Goal: Transaction & Acquisition: Book appointment/travel/reservation

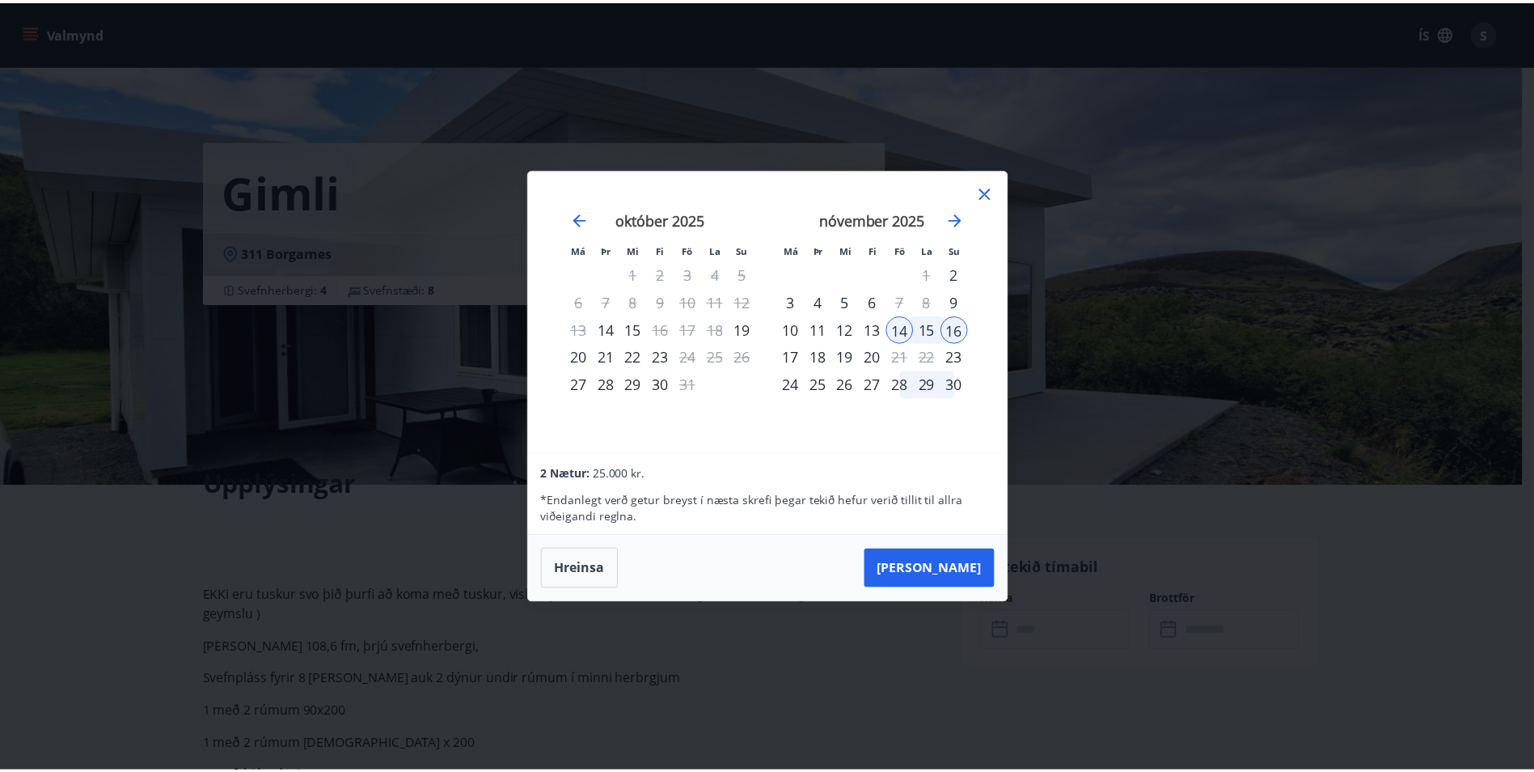
scroll to position [162, 0]
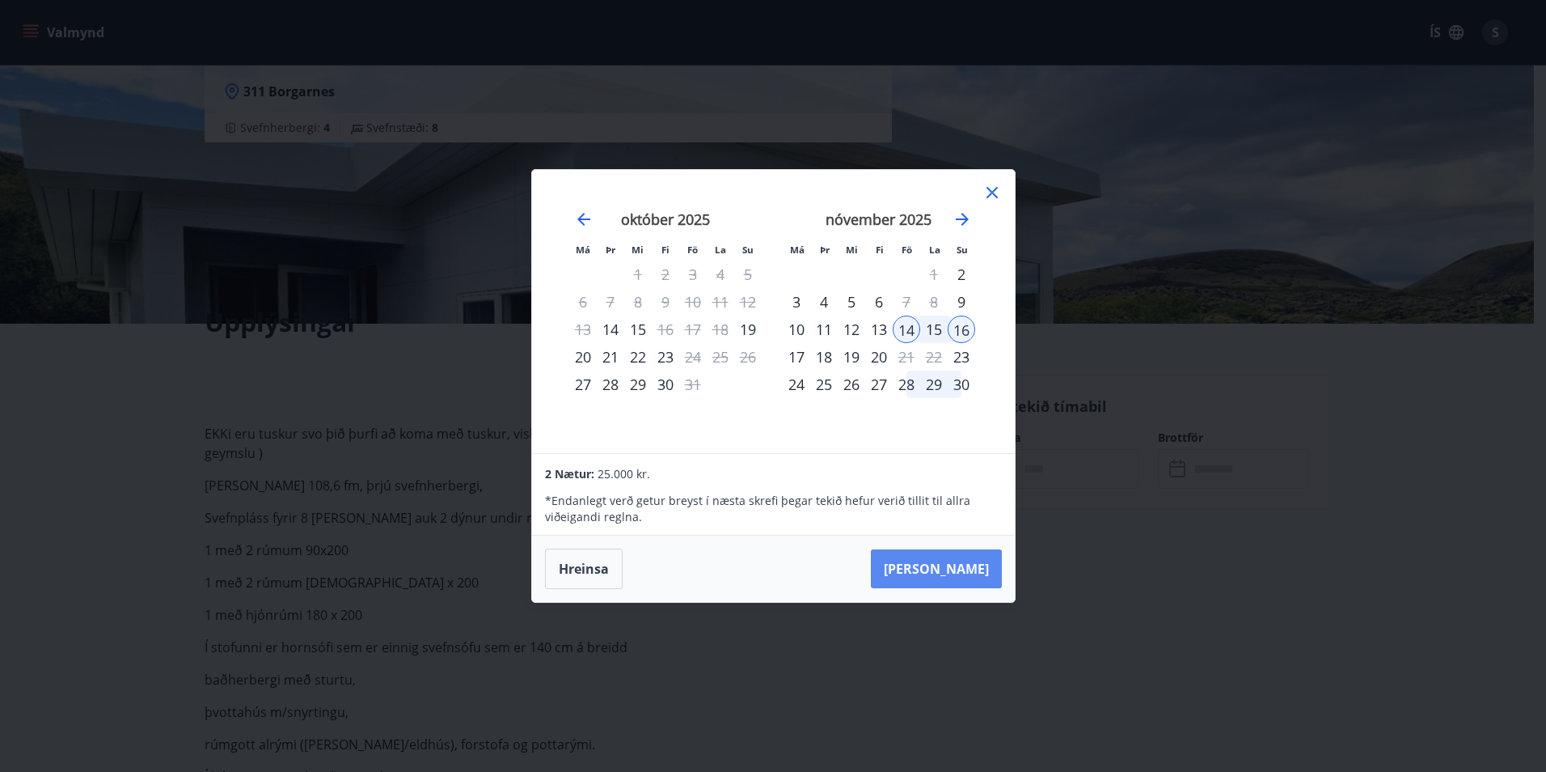
click at [957, 563] on button "[PERSON_NAME]" at bounding box center [936, 568] width 131 height 39
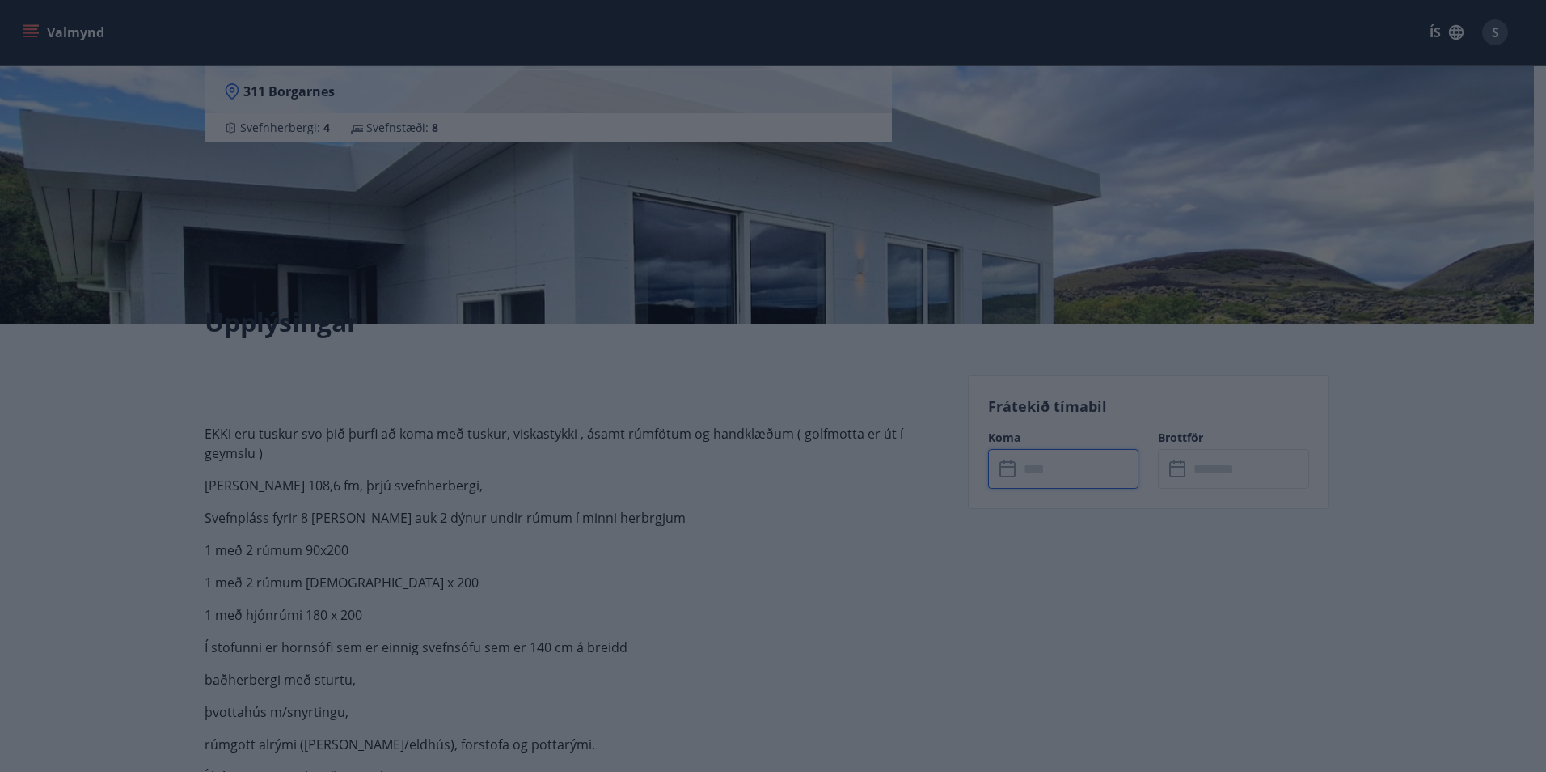
type input "******"
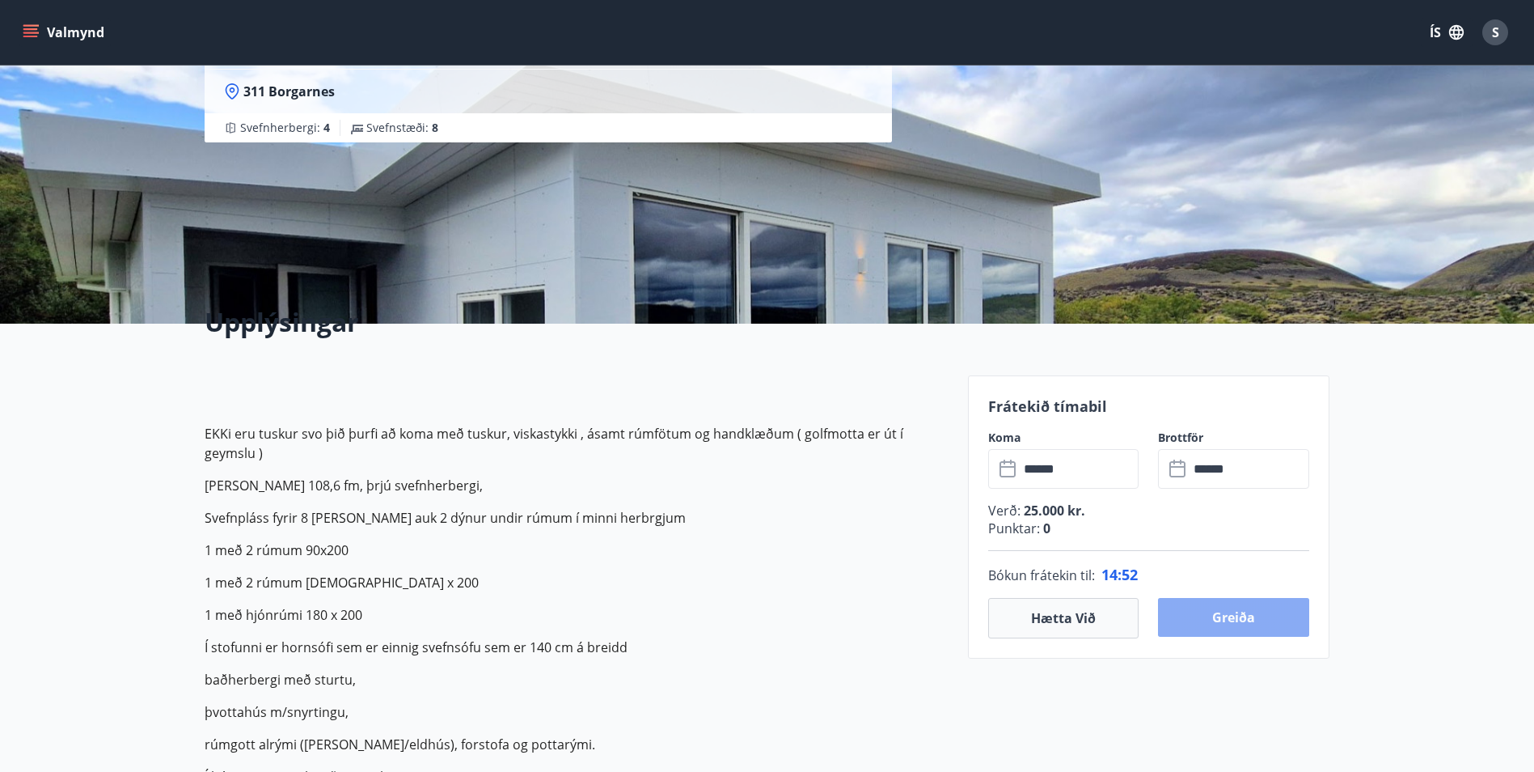
click at [1238, 627] on button "Greiða" at bounding box center [1233, 617] width 151 height 39
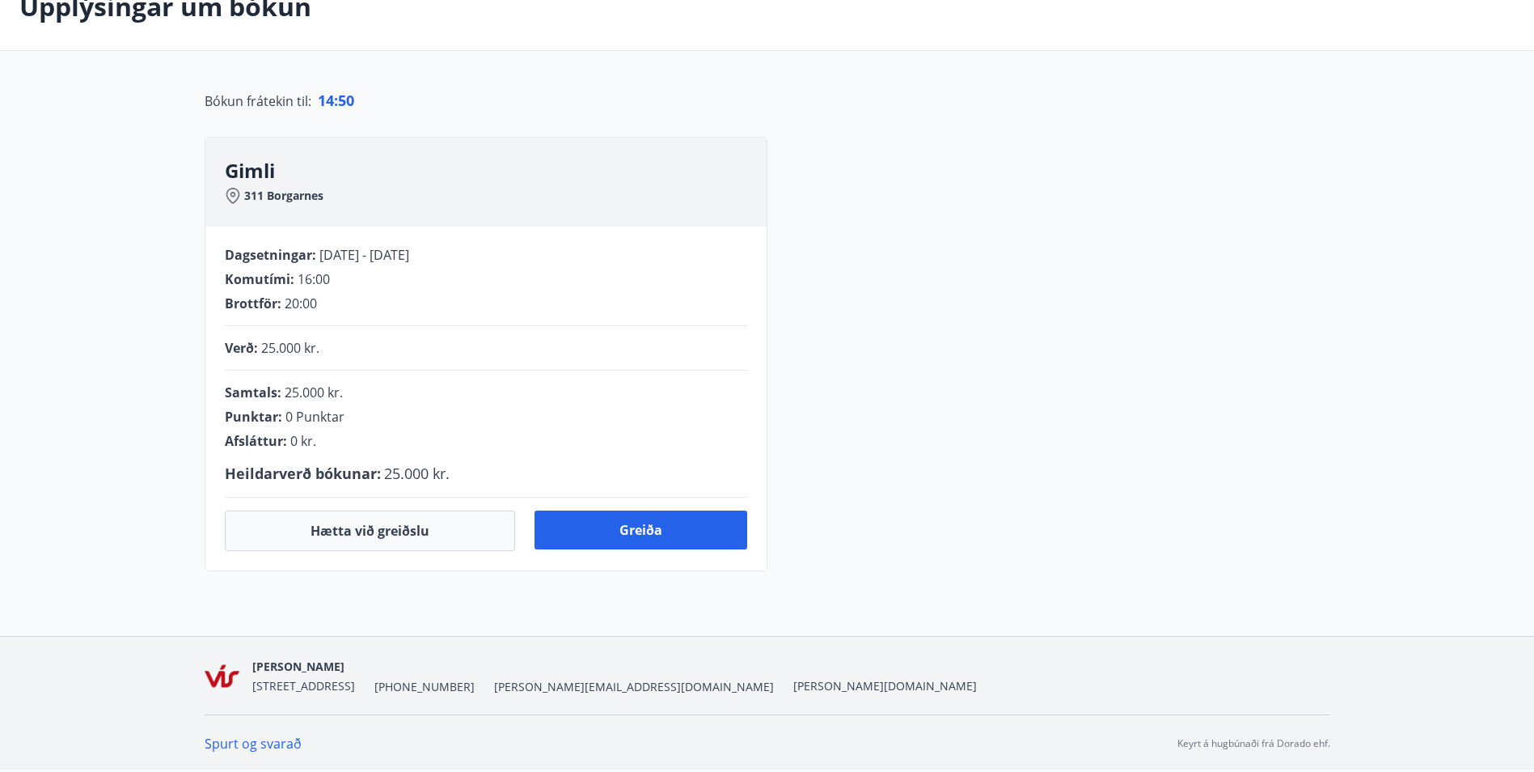
scroll to position [162, 0]
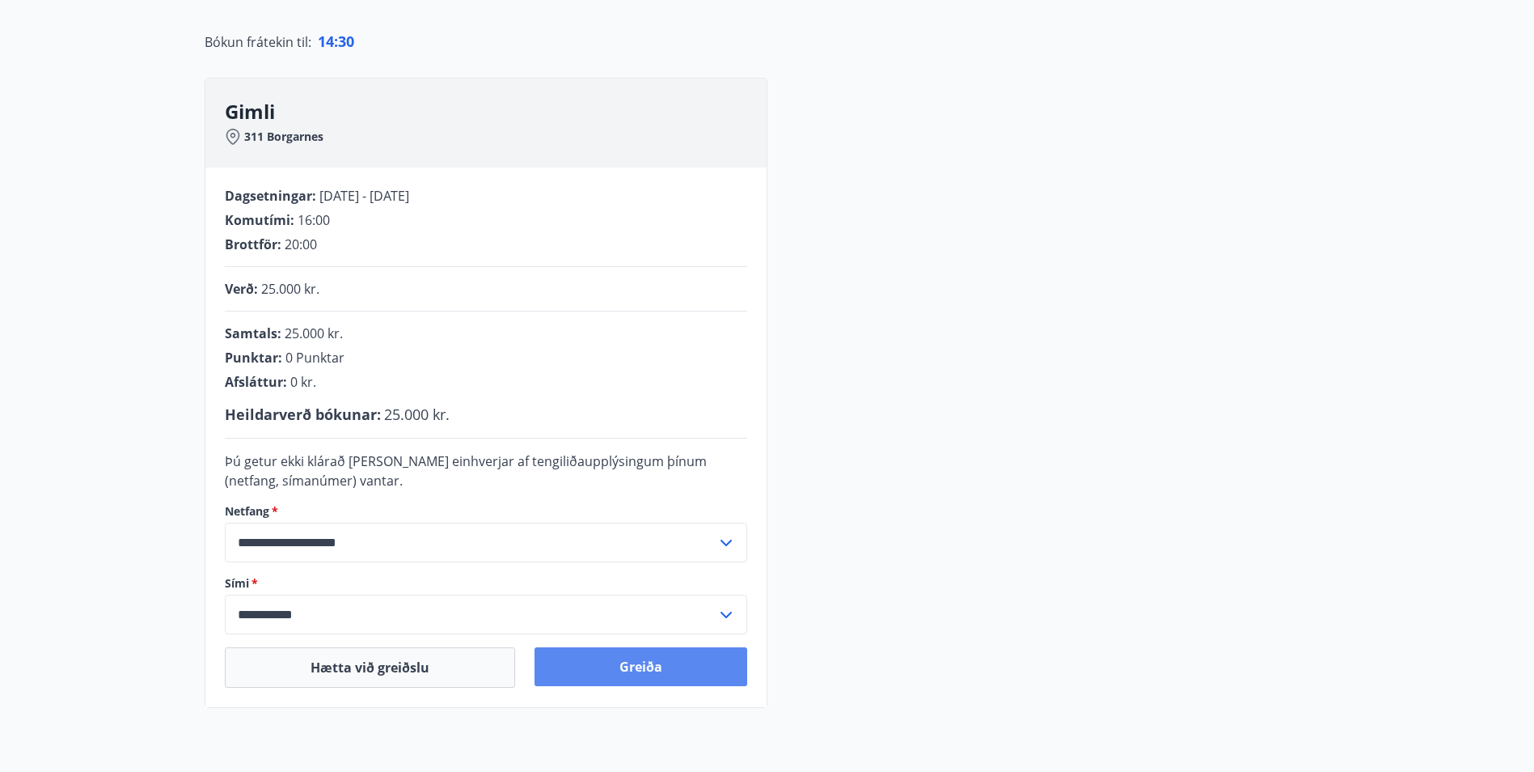
click at [650, 664] on button "Greiða" at bounding box center [641, 666] width 213 height 39
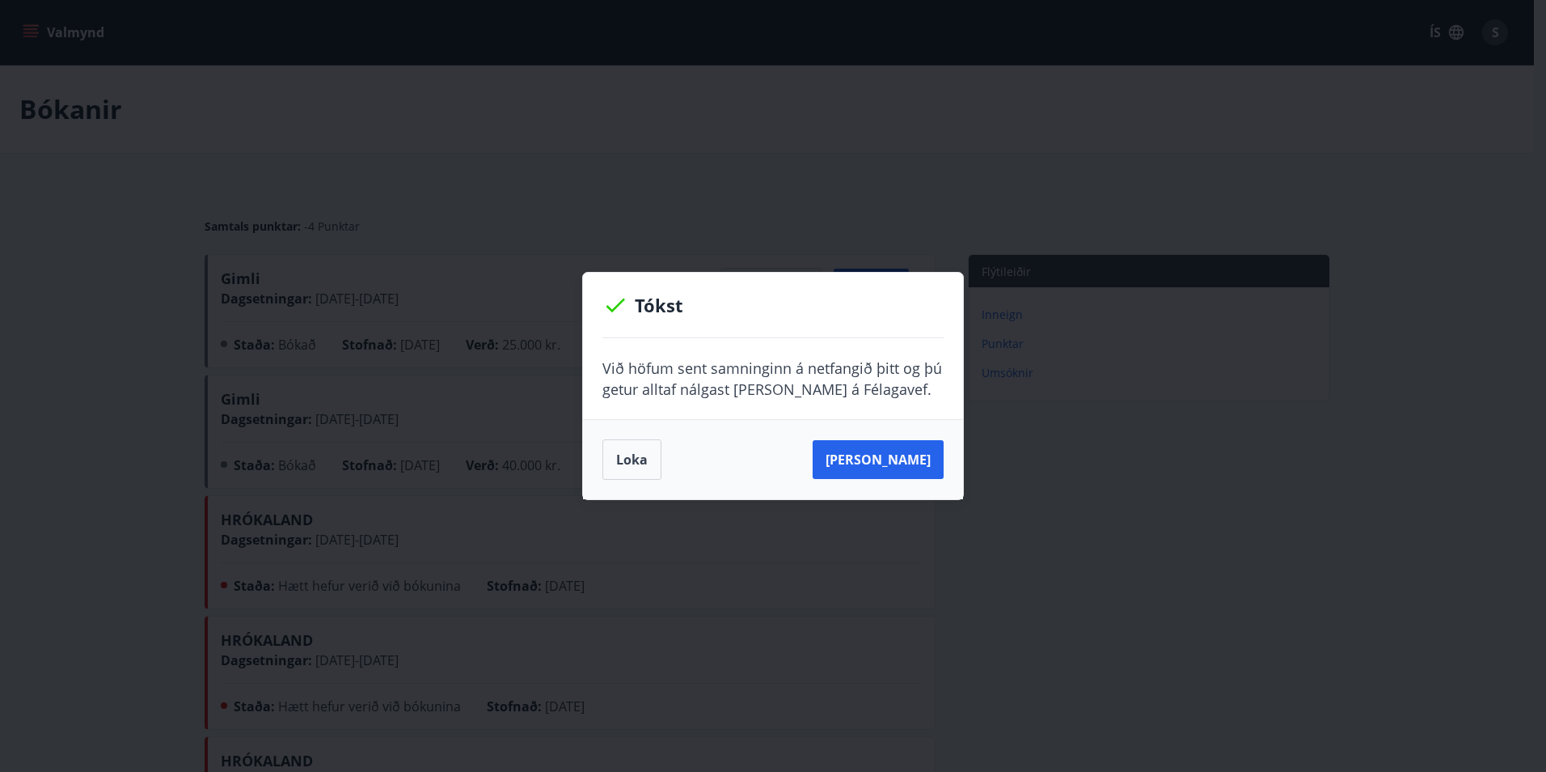
click at [1226, 688] on div "Tókst Við höfum sent samninginn á netfangið þitt og þú getur alltaf nálgast [PE…" at bounding box center [773, 386] width 1546 height 772
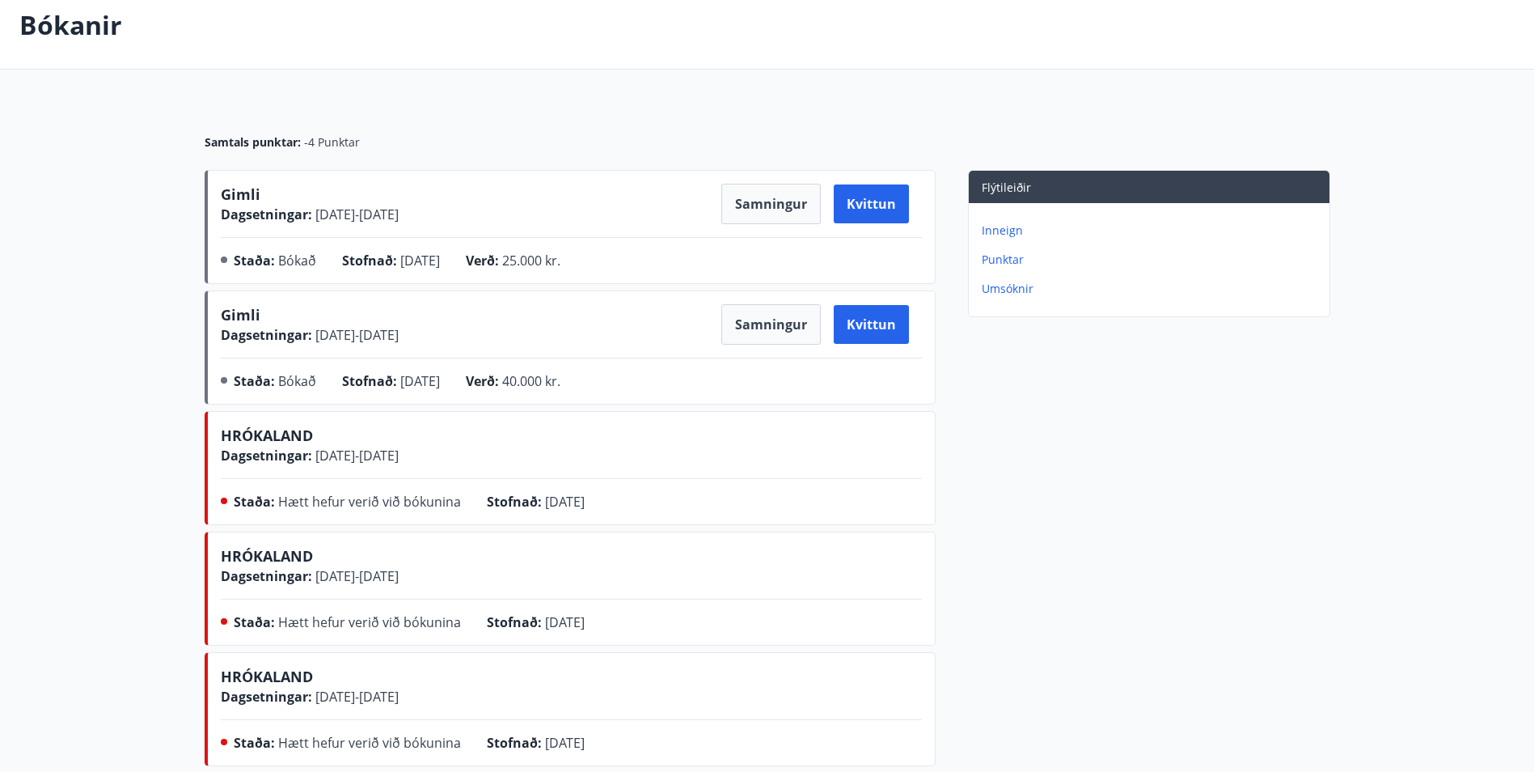
scroll to position [81, 0]
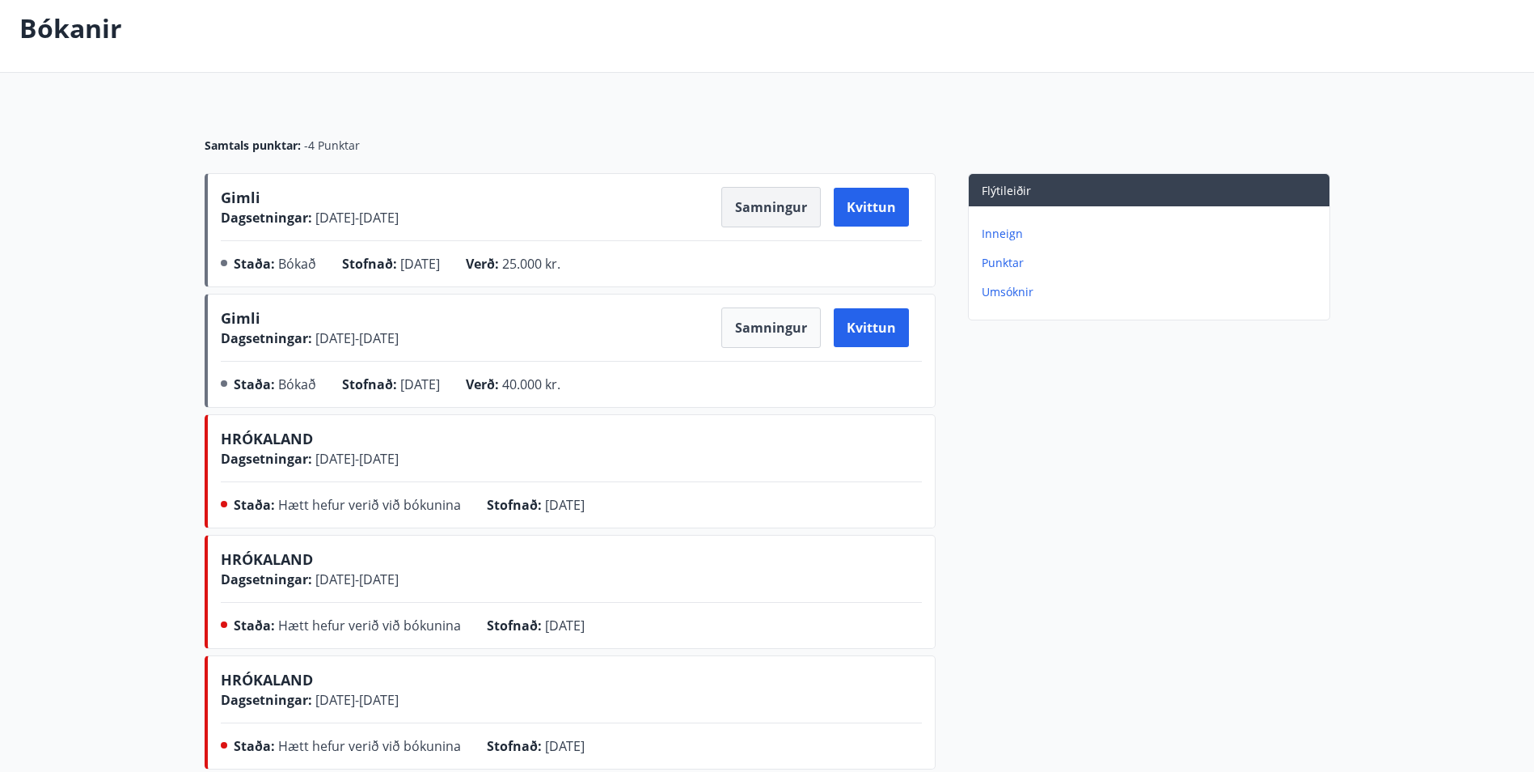
click at [746, 197] on button "Samningur" at bounding box center [770, 207] width 99 height 40
click at [86, 40] on p "Bókanir" at bounding box center [70, 29] width 103 height 36
